Goal: Find specific page/section: Find specific page/section

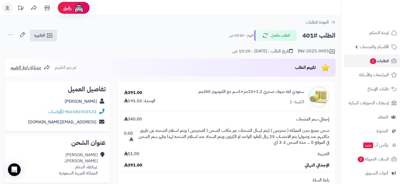
scroll to position [53, 0]
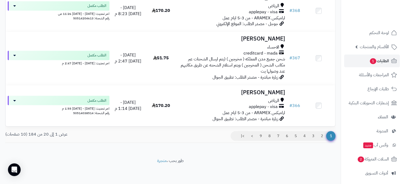
scroll to position [918, 0]
click at [320, 135] on link "2" at bounding box center [322, 136] width 9 height 10
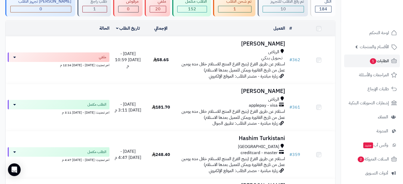
scroll to position [53, 0]
